Goal: Communication & Community: Answer question/provide support

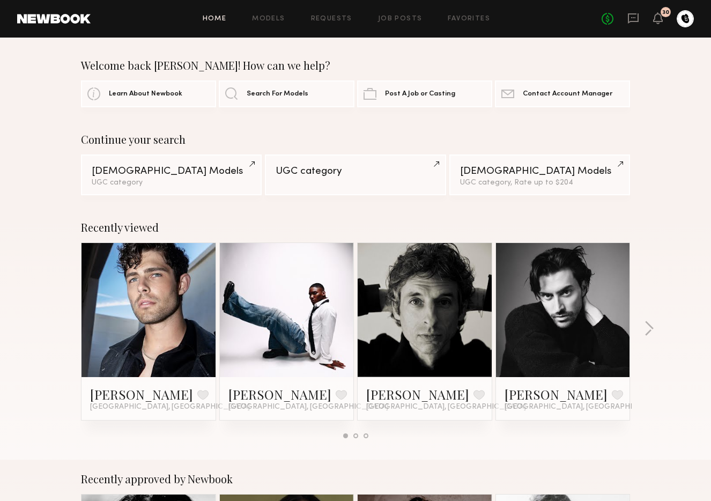
click at [335, 14] on div "Home Models Requests Job Posts Favorites Sign Out No fees up to $5,000 30" at bounding box center [393, 18] width 604 height 17
click at [336, 18] on link "Requests" at bounding box center [331, 19] width 41 height 7
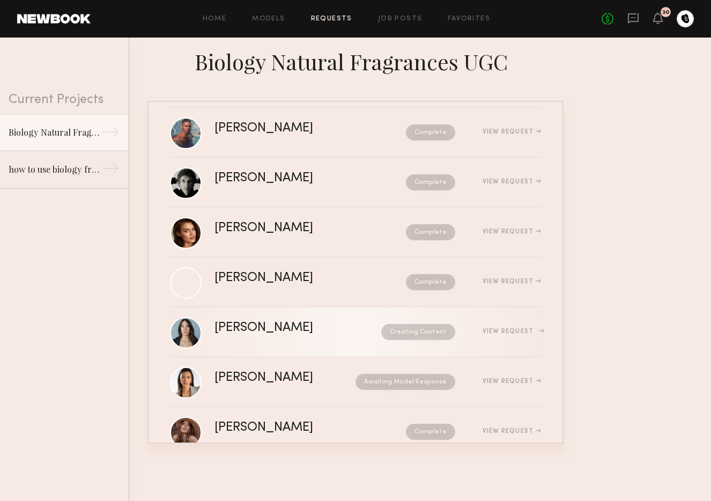
scroll to position [69, 0]
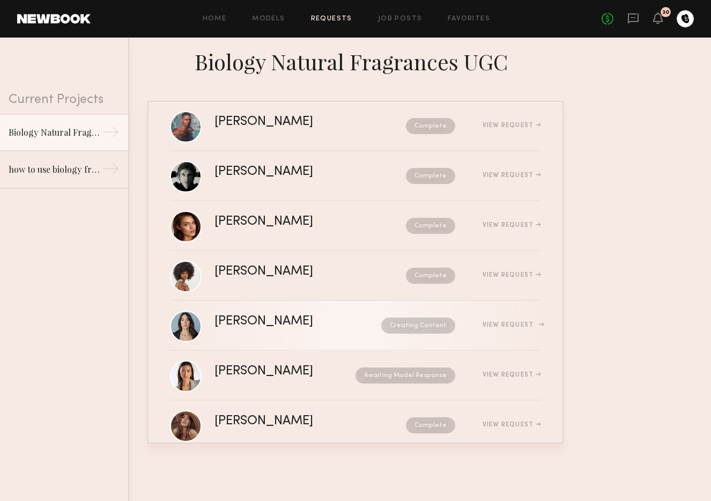
click at [311, 315] on div "[PERSON_NAME]" at bounding box center [281, 321] width 133 height 12
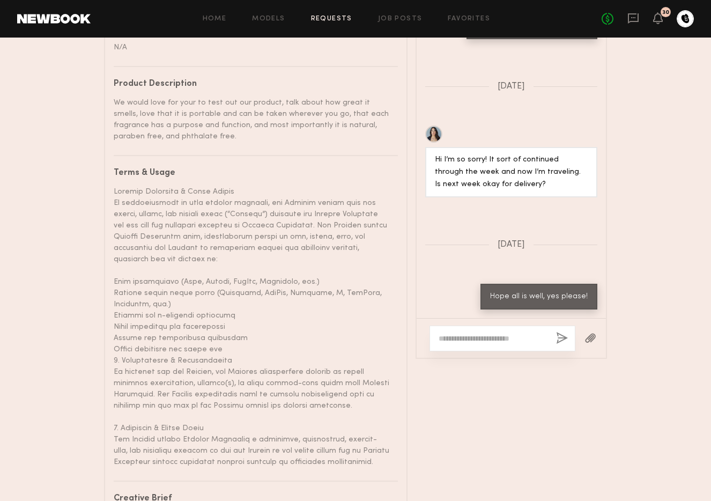
scroll to position [706, 0]
click at [467, 332] on textarea at bounding box center [493, 337] width 109 height 11
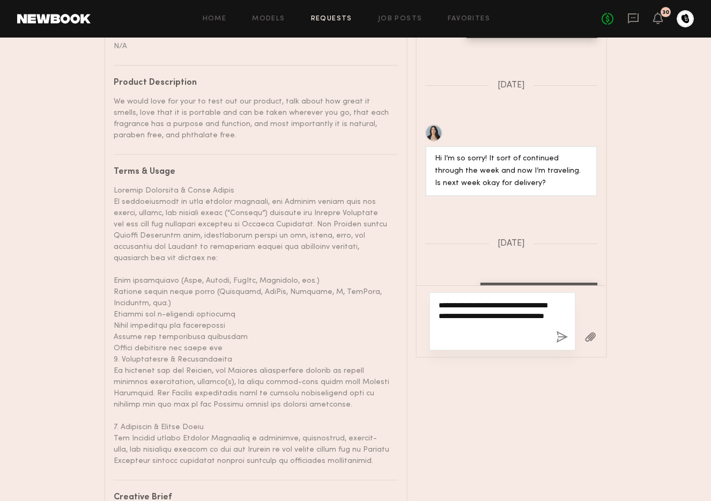
scroll to position [705, 0]
type textarea "**********"
click at [561, 332] on button "button" at bounding box center [562, 338] width 12 height 13
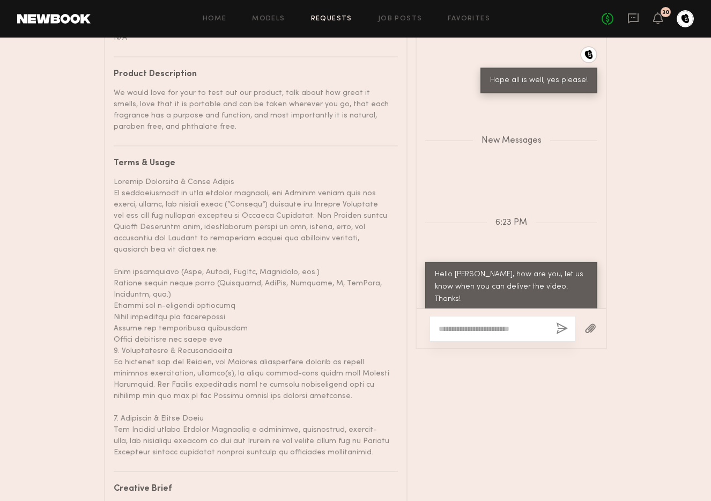
scroll to position [716, 0]
